Goal: Subscribe to service/newsletter

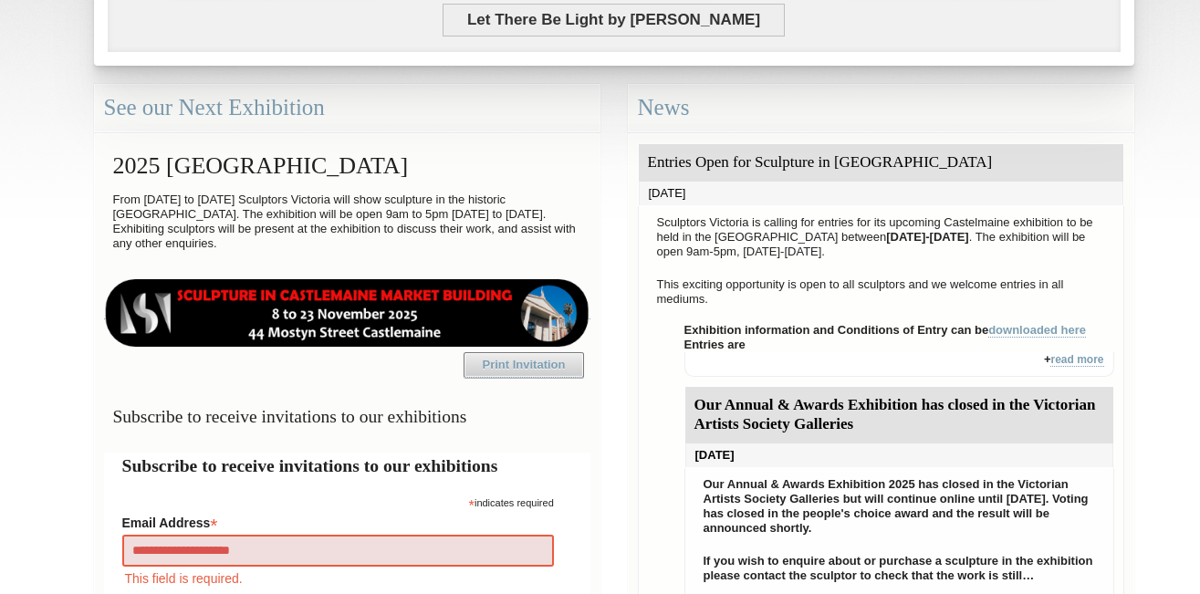
type input "**********"
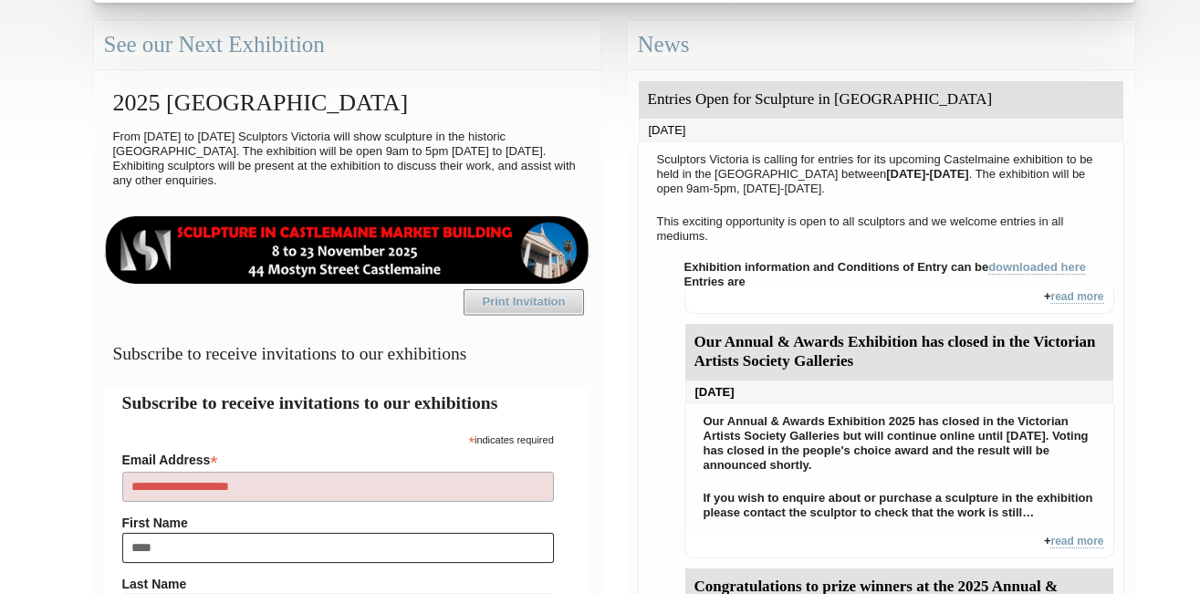
type input "****"
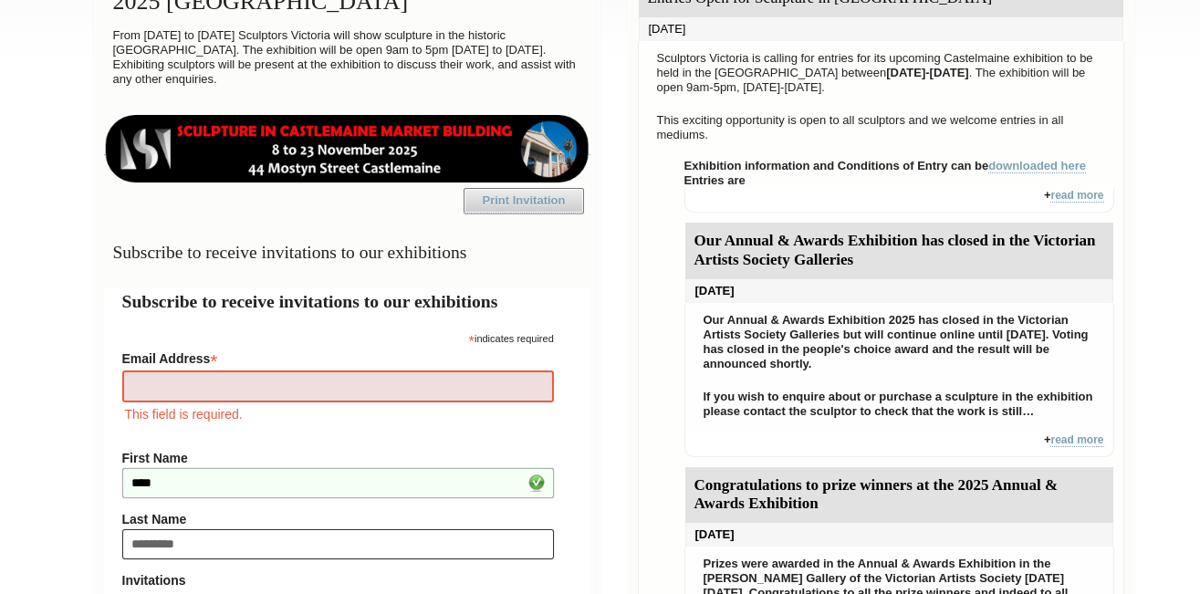
type input "*********"
